Goal: Book appointment/travel/reservation

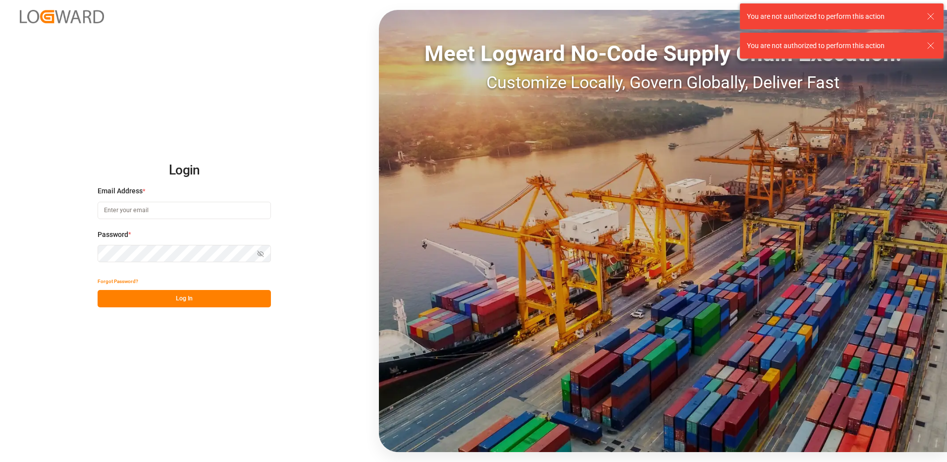
type input "[EMAIL_ADDRESS][DOMAIN_NAME]"
drag, startPoint x: 198, startPoint y: 299, endPoint x: 223, endPoint y: 288, distance: 27.7
click at [198, 297] on button "Log In" at bounding box center [184, 298] width 173 height 17
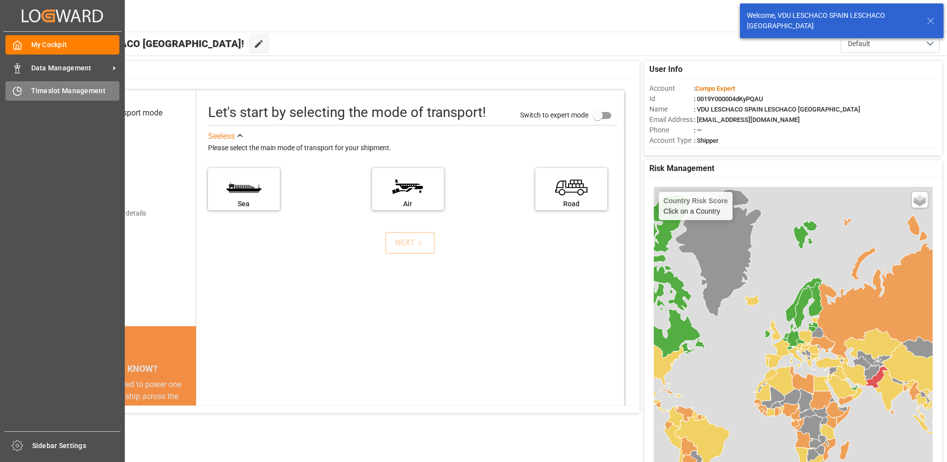
click at [15, 93] on icon at bounding box center [17, 91] width 10 height 10
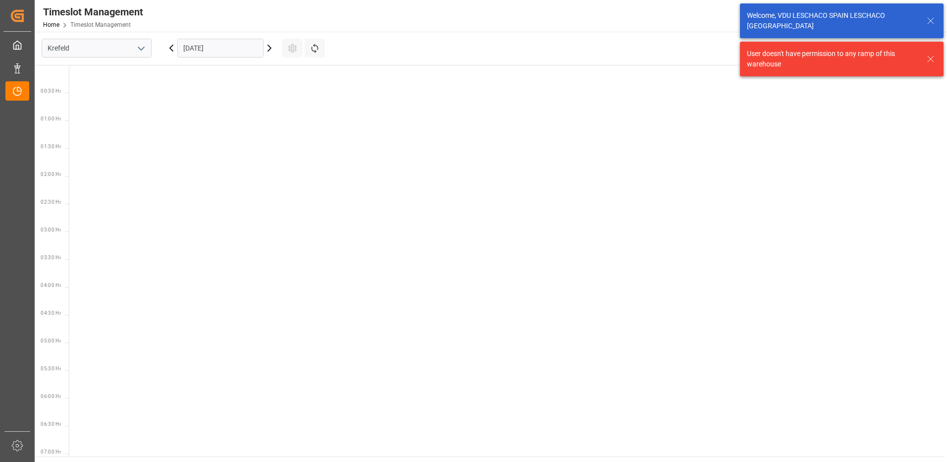
scroll to position [930, 0]
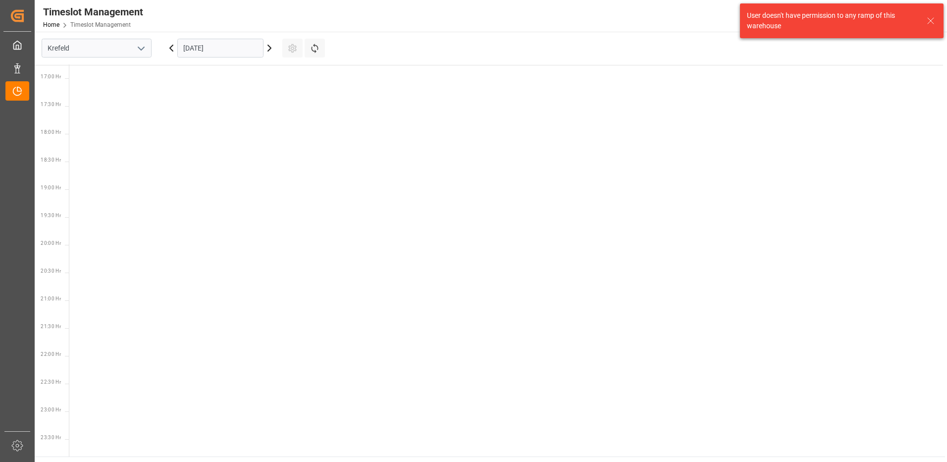
drag, startPoint x: 144, startPoint y: 49, endPoint x: 137, endPoint y: 57, distance: 11.0
click at [143, 49] on icon "open menu" at bounding box center [141, 49] width 12 height 12
click at [107, 118] on div "La Vall d [PERSON_NAME]" at bounding box center [96, 115] width 109 height 22
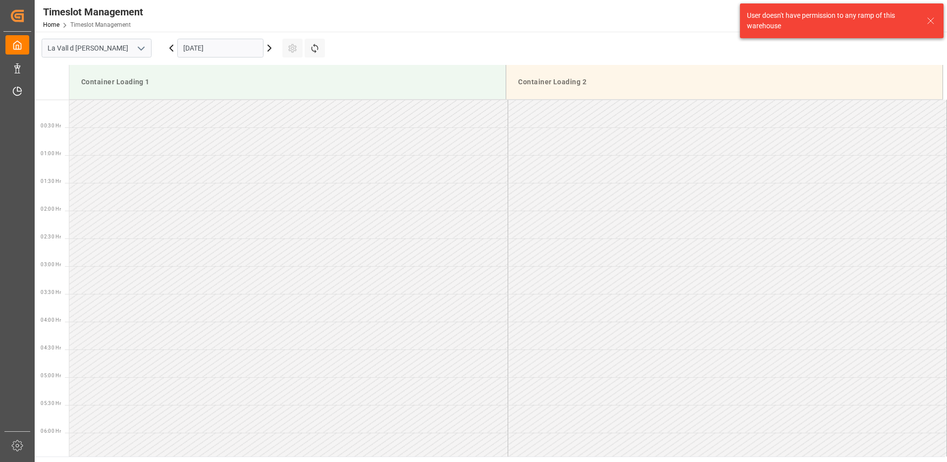
scroll to position [964, 0]
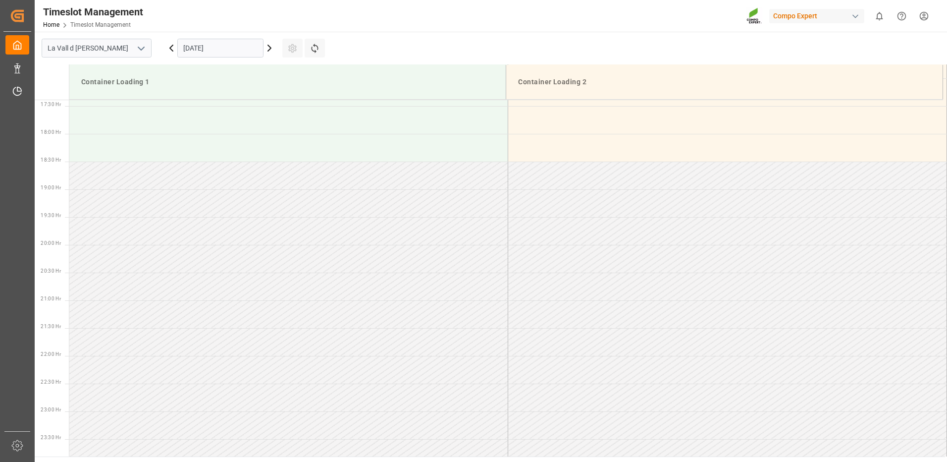
click at [187, 47] on input "[DATE]" at bounding box center [220, 48] width 86 height 19
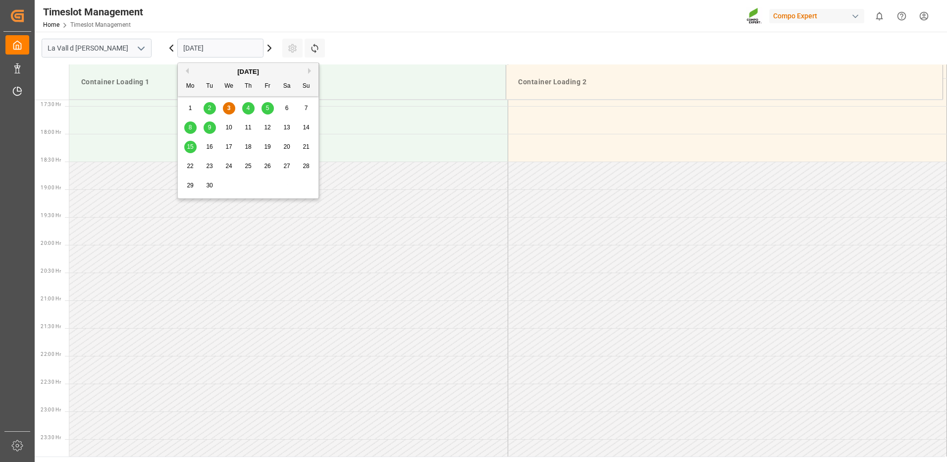
click at [193, 126] on div "8" at bounding box center [190, 128] width 12 height 12
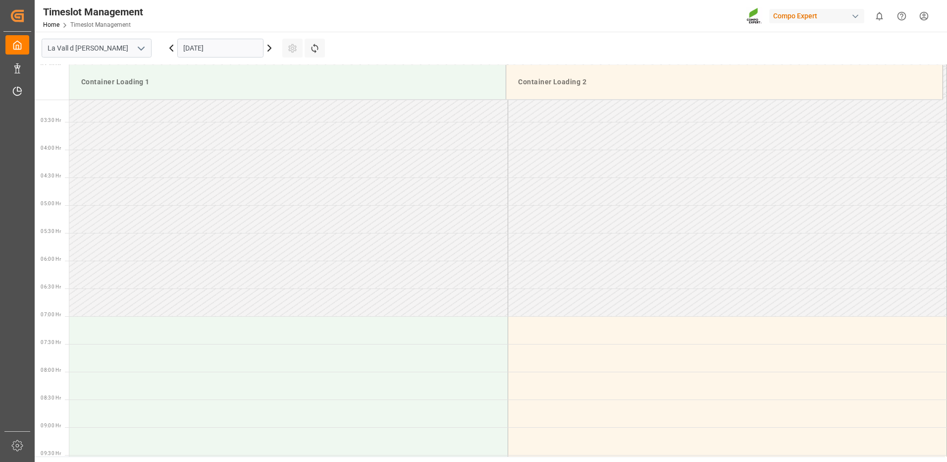
scroll to position [370, 0]
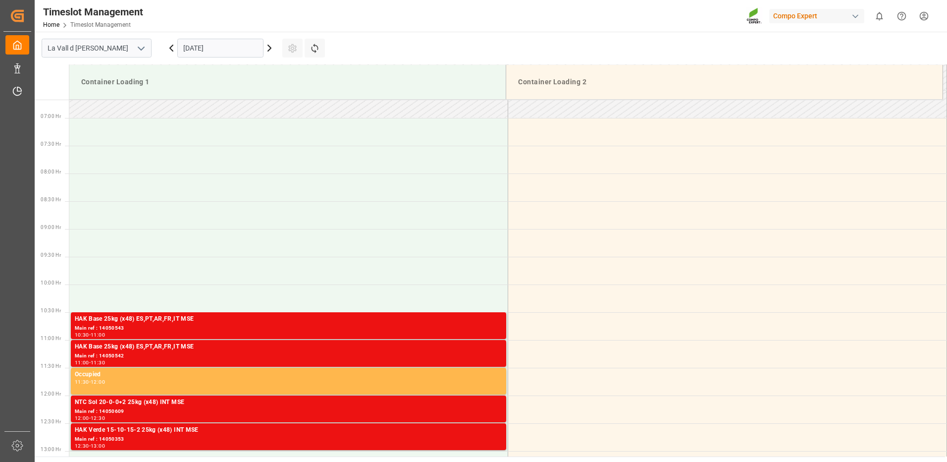
click at [208, 52] on input "[DATE]" at bounding box center [220, 48] width 86 height 19
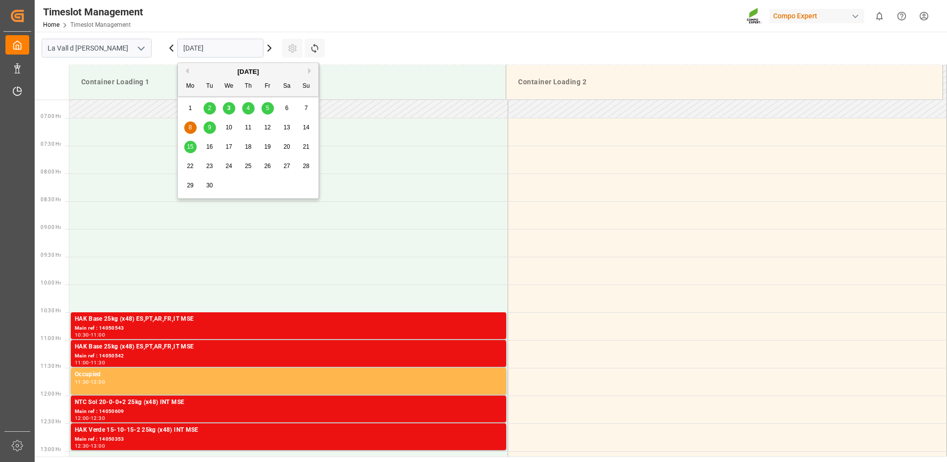
click at [211, 129] on span "9" at bounding box center [209, 127] width 3 height 7
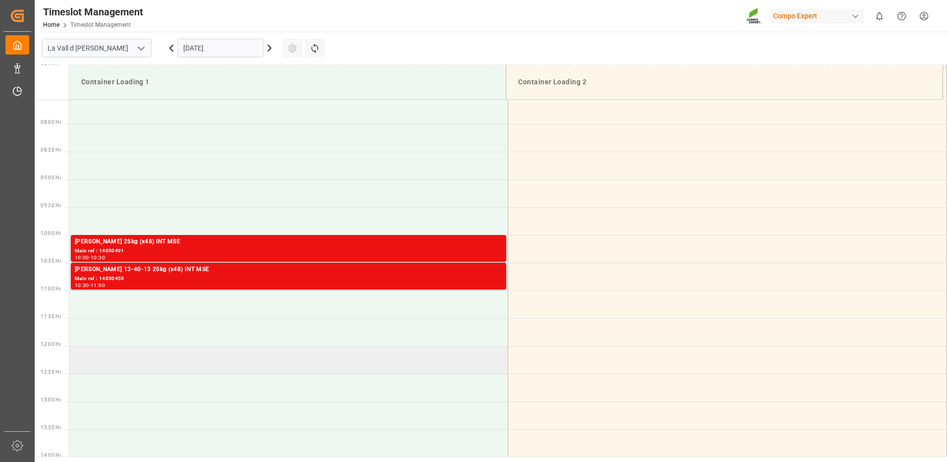
scroll to position [469, 0]
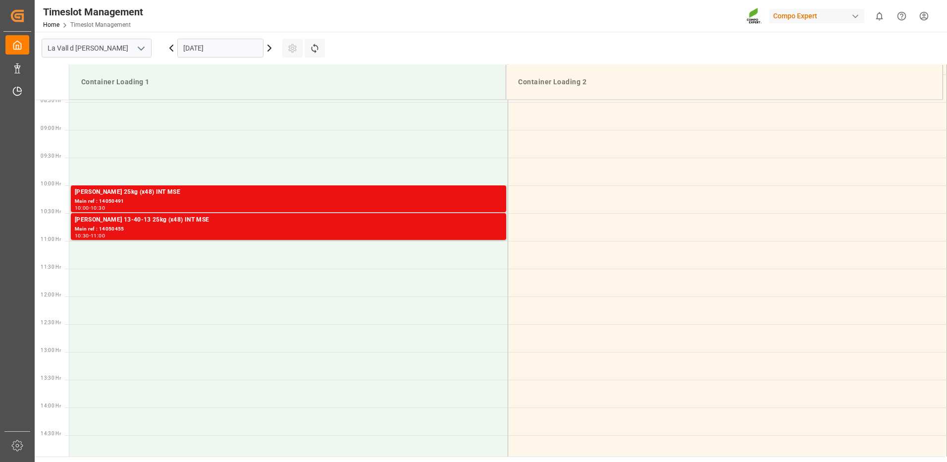
click at [196, 48] on input "[DATE]" at bounding box center [220, 48] width 86 height 19
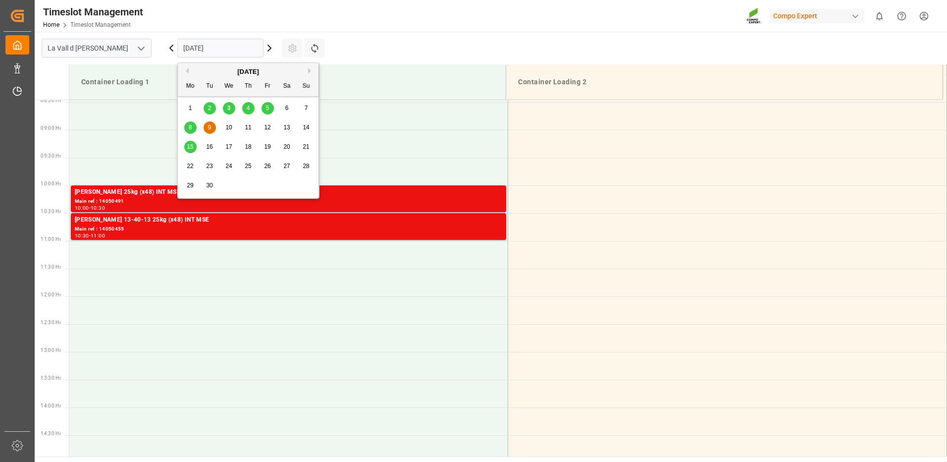
click at [231, 125] on span "10" at bounding box center [228, 127] width 6 height 7
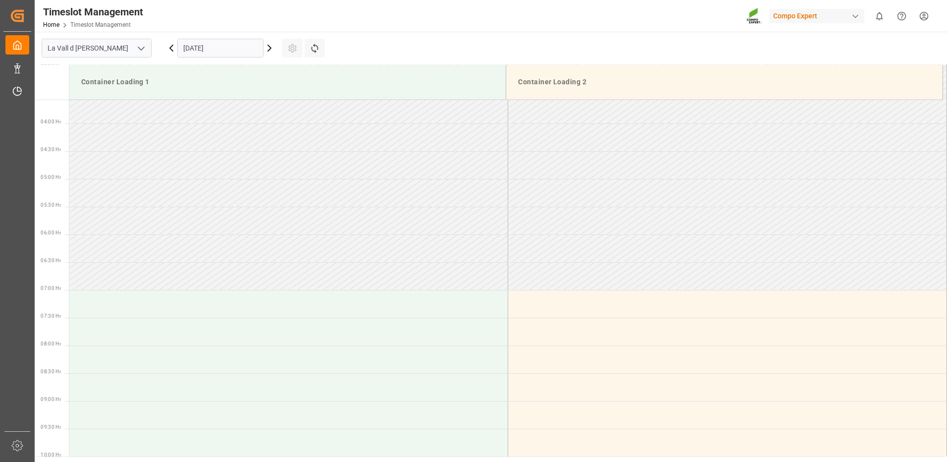
scroll to position [396, 0]
